Goal: Obtain resource: Obtain resource

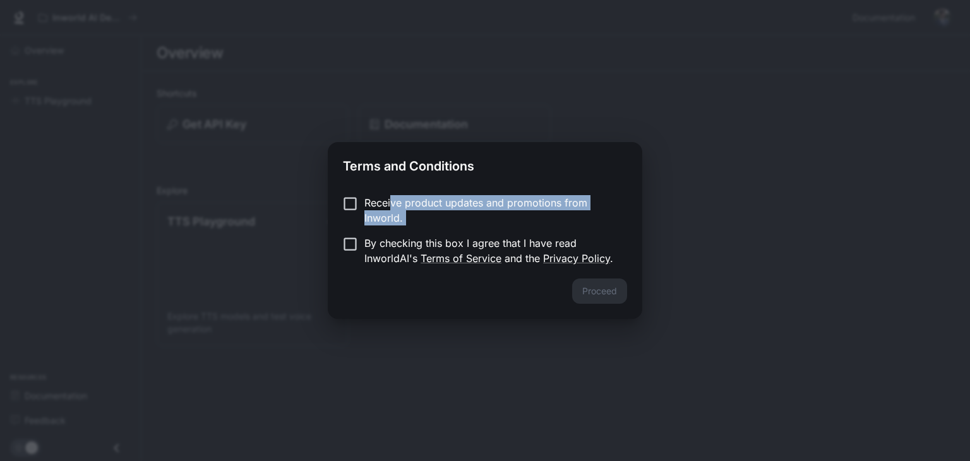
drag, startPoint x: 390, startPoint y: 203, endPoint x: 359, endPoint y: 254, distance: 60.1
click at [359, 254] on form "Receive product updates and promotions from Inworld. By checking this box I agr…" at bounding box center [485, 230] width 284 height 71
click at [359, 254] on label "By checking this box I agree that I have read InworldAI's Terms of Service and …" at bounding box center [476, 251] width 281 height 30
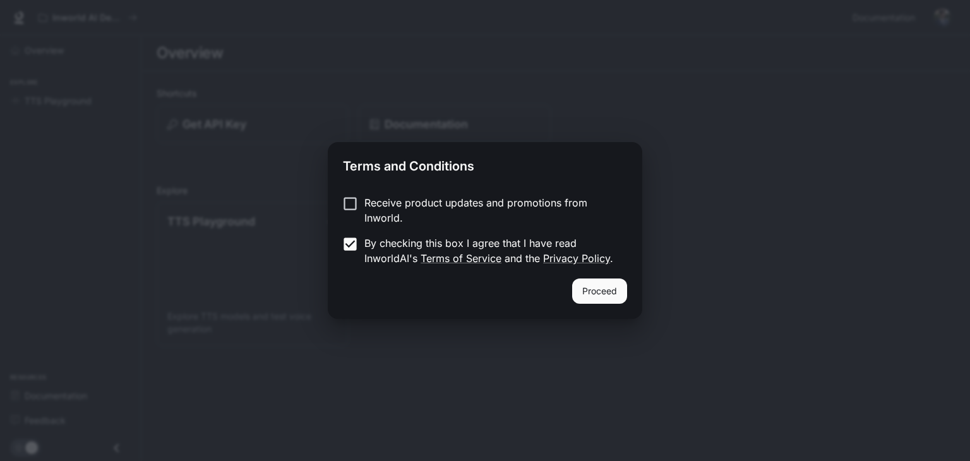
click at [358, 215] on label "Receive product updates and promotions from Inworld." at bounding box center [476, 210] width 281 height 30
click at [582, 284] on button "Proceed" at bounding box center [599, 291] width 55 height 25
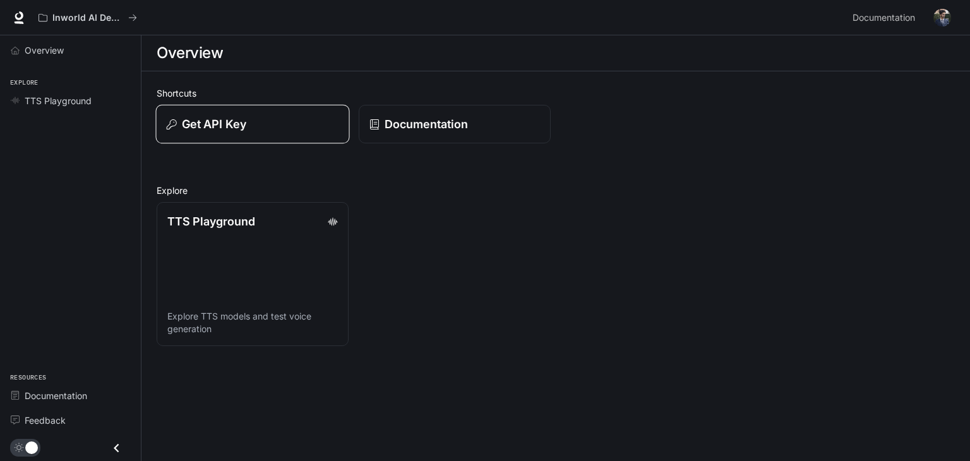
click at [262, 133] on button "Get API Key" at bounding box center [252, 124] width 194 height 39
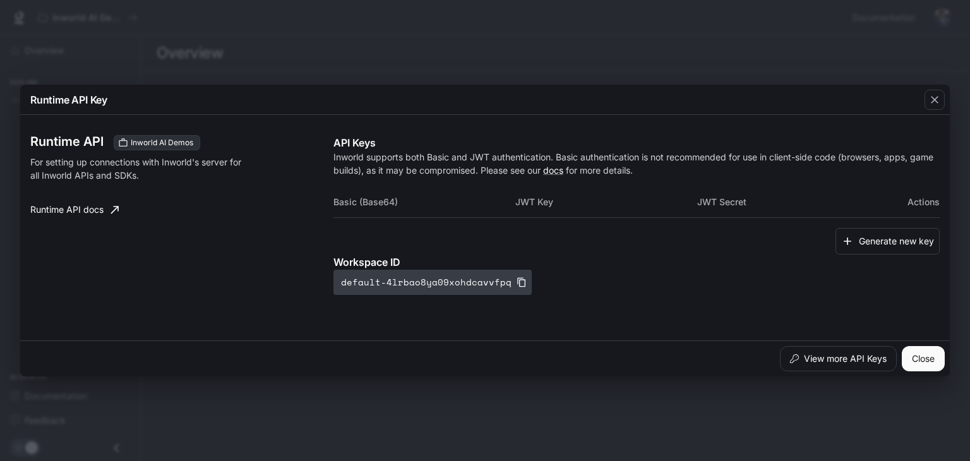
click at [504, 283] on button "default-4lrbao8ya09xohdcavvfpq" at bounding box center [433, 282] width 198 height 25
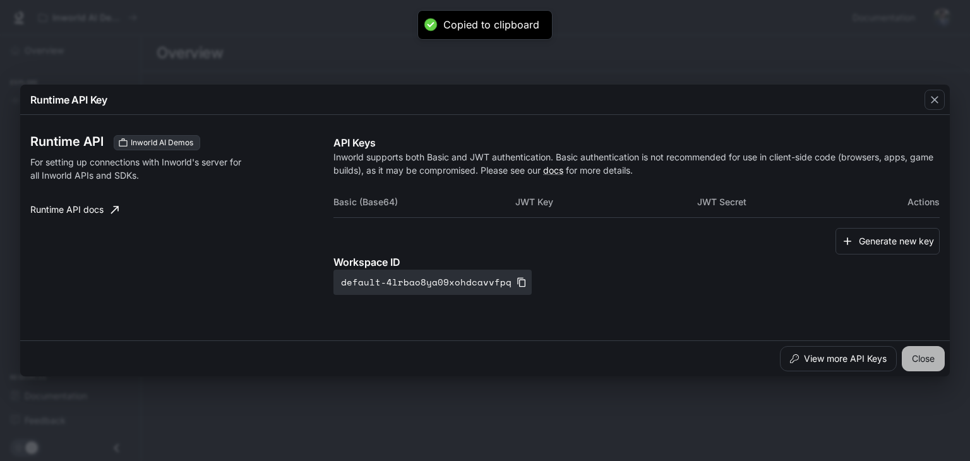
click at [932, 359] on button "Close" at bounding box center [923, 358] width 43 height 25
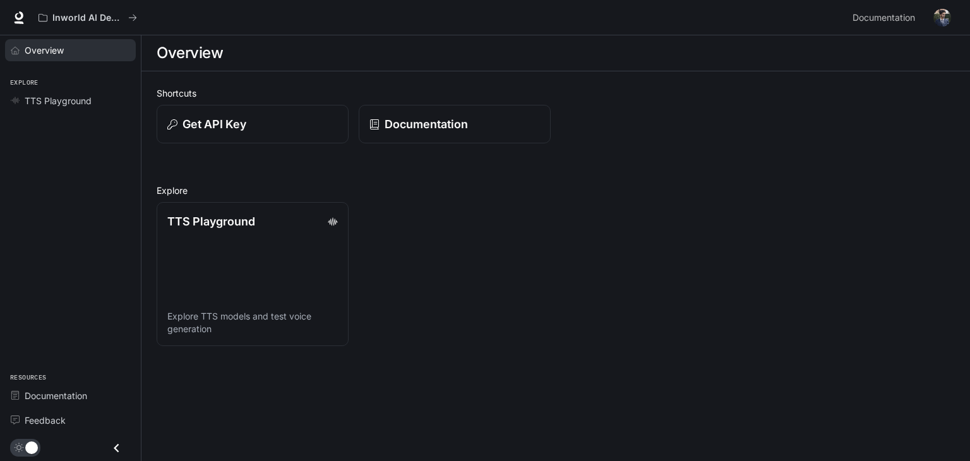
click at [76, 59] on link "Overview" at bounding box center [70, 50] width 131 height 22
